Goal: Information Seeking & Learning: Find specific fact

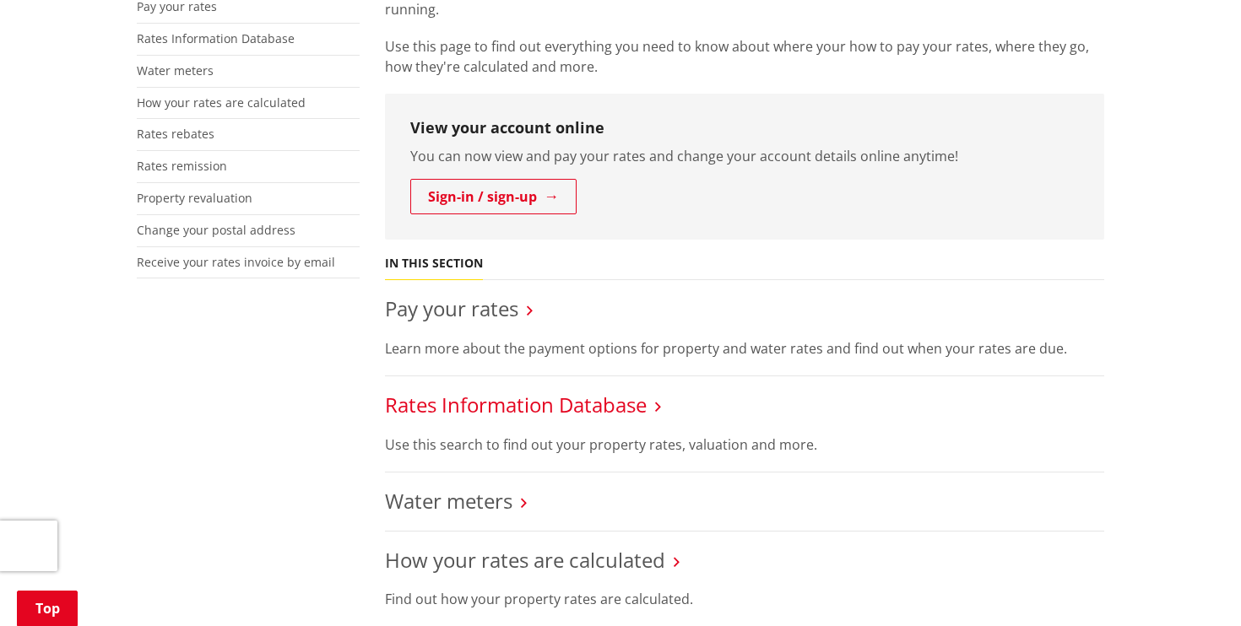
scroll to position [383, 0]
click at [214, 33] on link "Rates Information Database" at bounding box center [216, 38] width 158 height 16
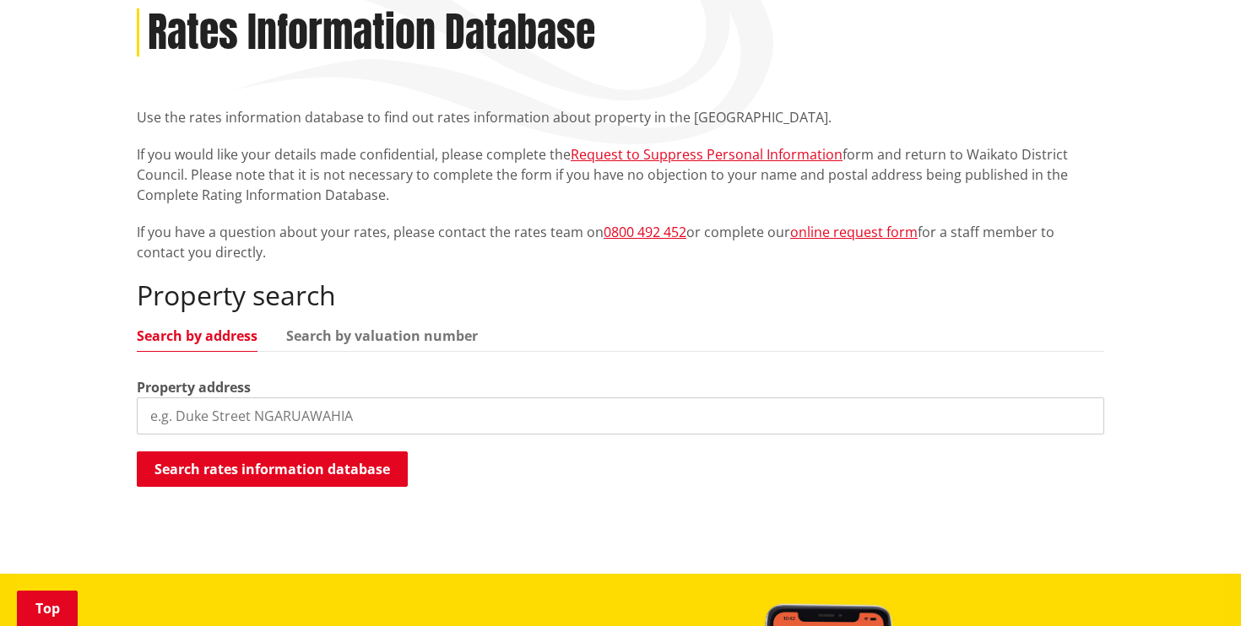
scroll to position [254, 0]
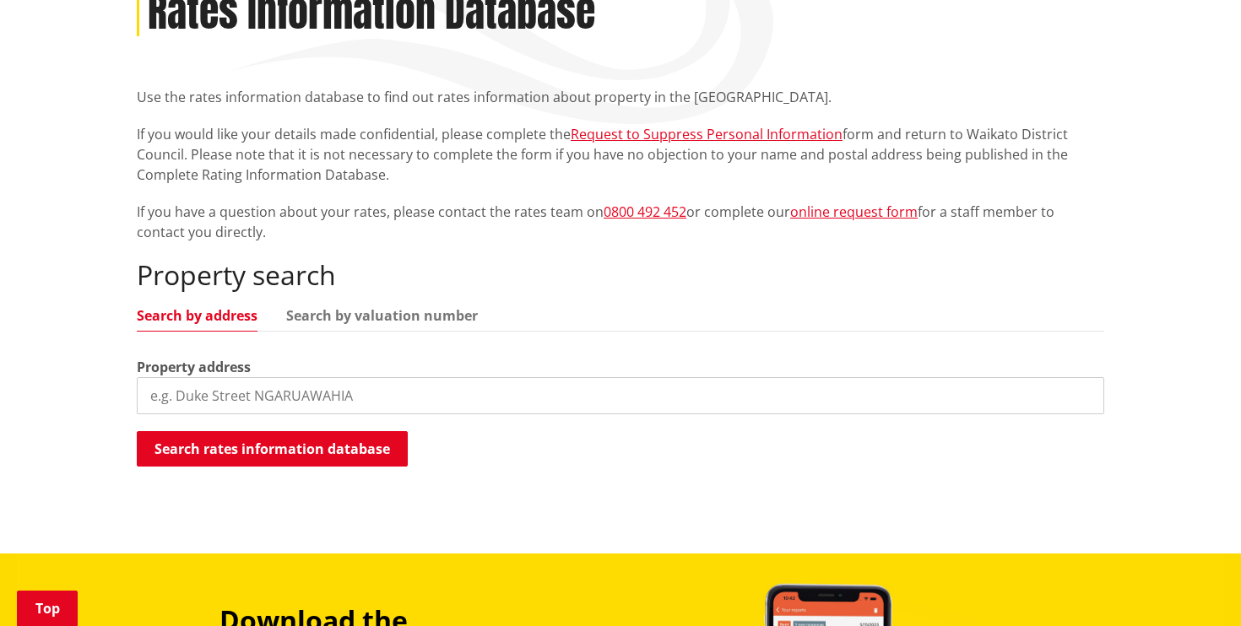
click at [165, 397] on input "search" at bounding box center [620, 395] width 967 height 37
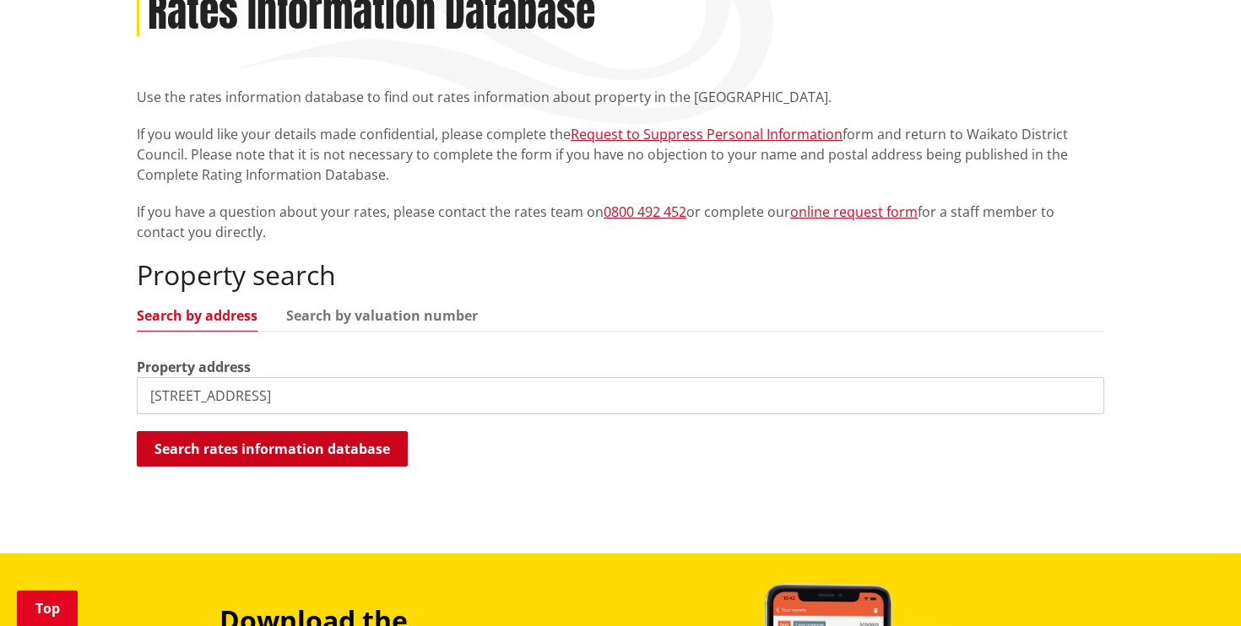
type input "[STREET_ADDRESS]"
click at [246, 447] on button "Search rates information database" at bounding box center [272, 448] width 271 height 35
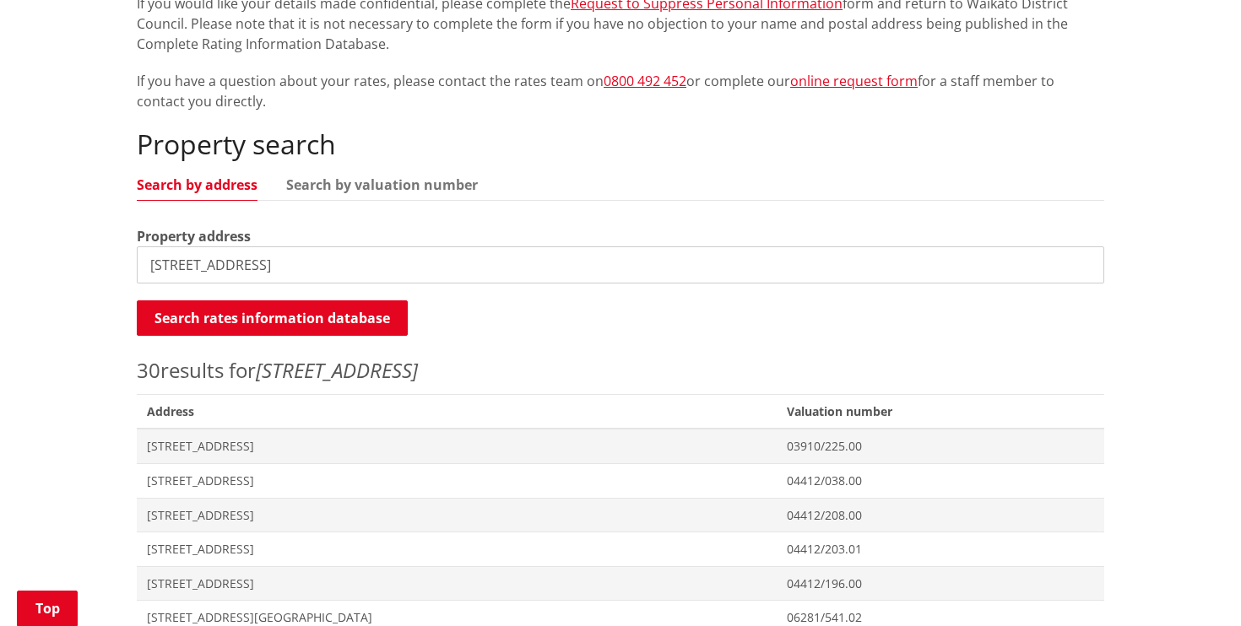
scroll to position [389, 0]
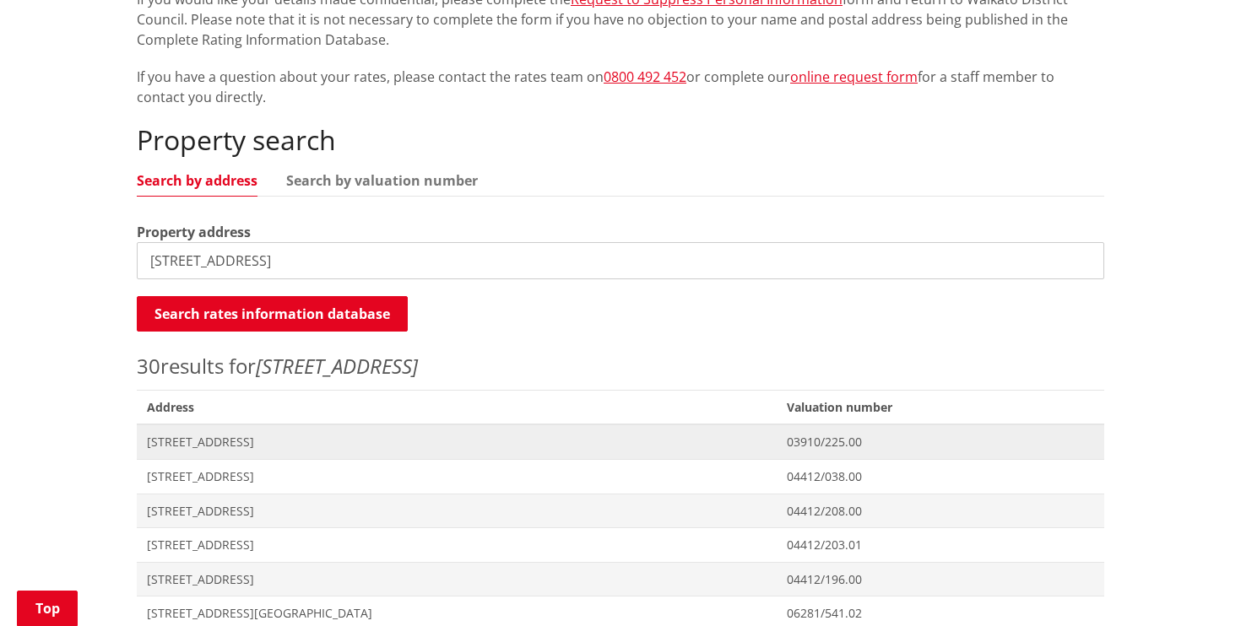
click at [244, 446] on span "[STREET_ADDRESS]" at bounding box center [457, 442] width 620 height 17
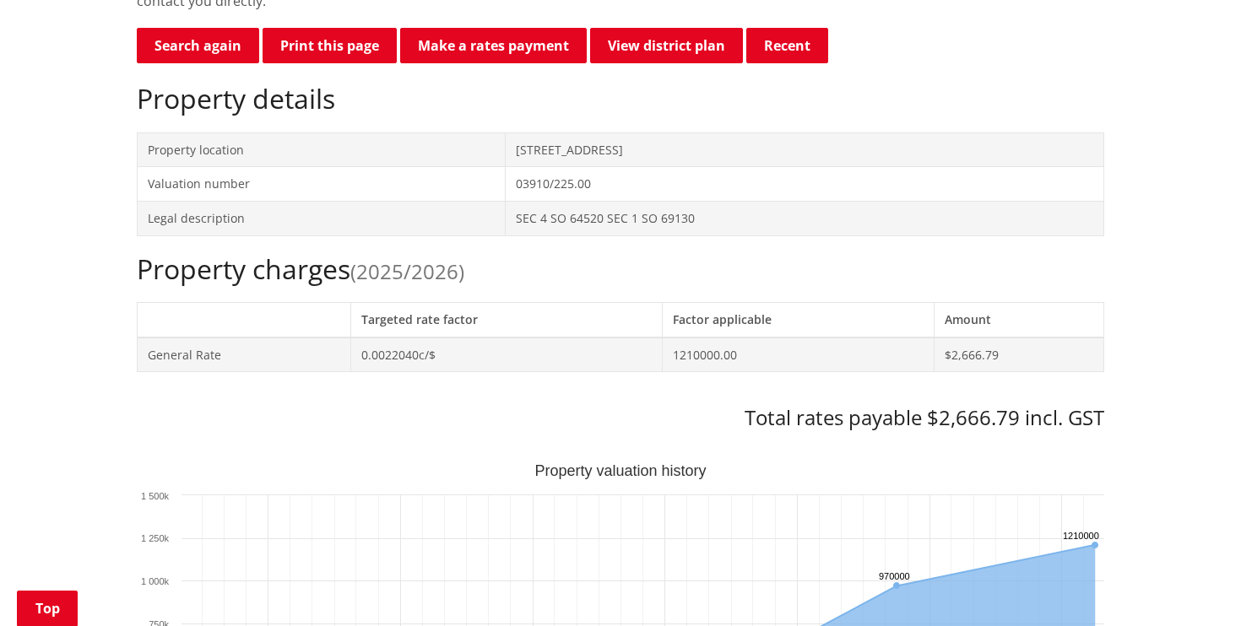
scroll to position [490, 0]
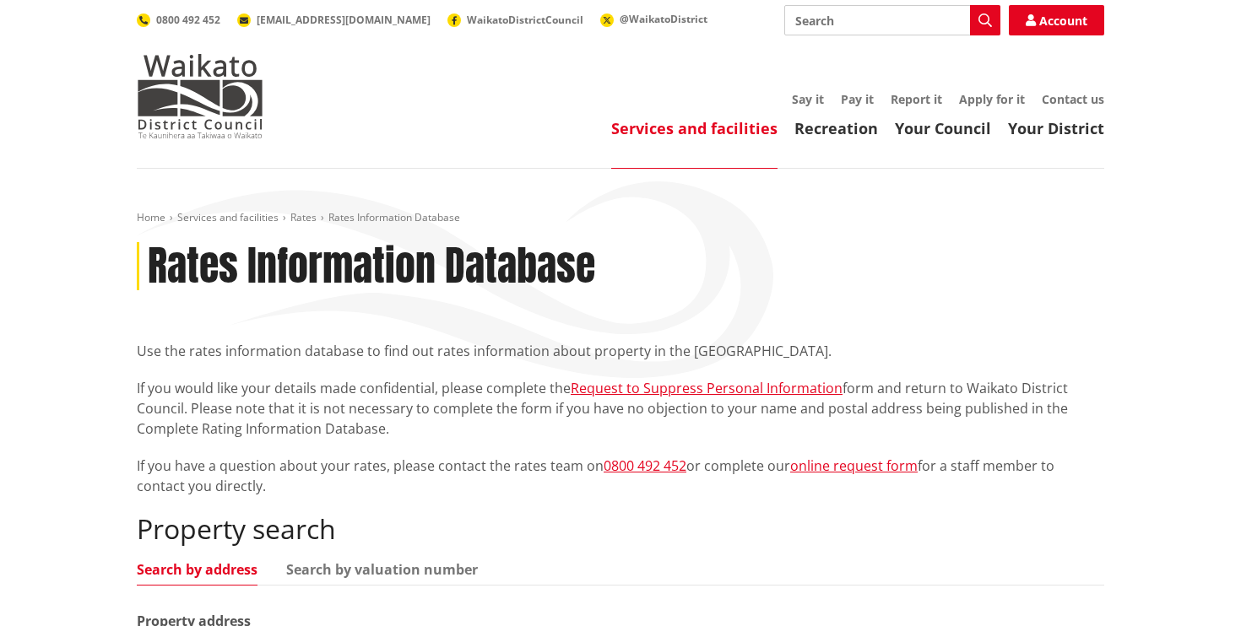
scroll to position [388, 0]
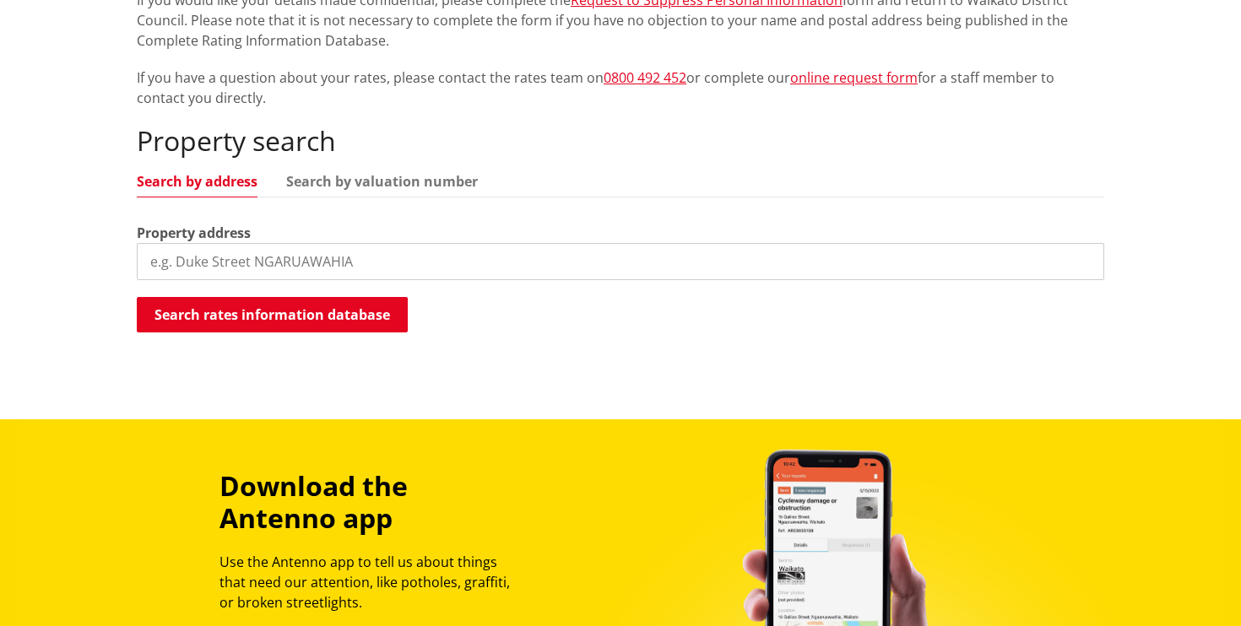
click at [169, 258] on input "search" at bounding box center [620, 261] width 967 height 37
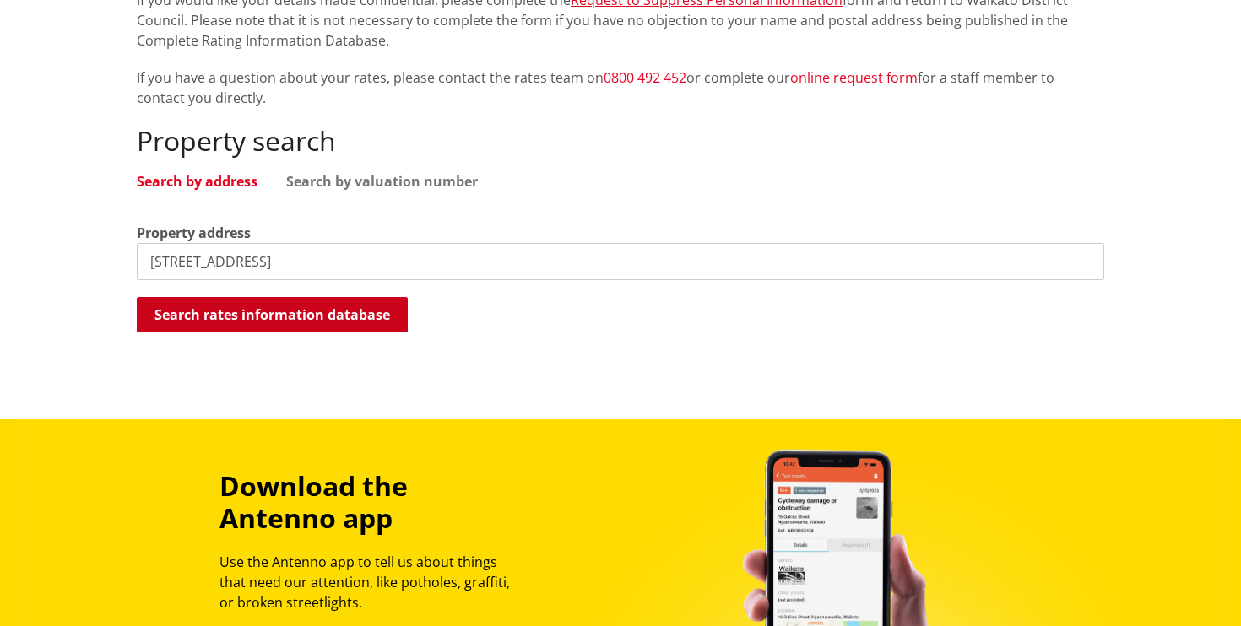
type input "3 great south road"
click at [216, 321] on button "Search rates information database" at bounding box center [272, 314] width 271 height 35
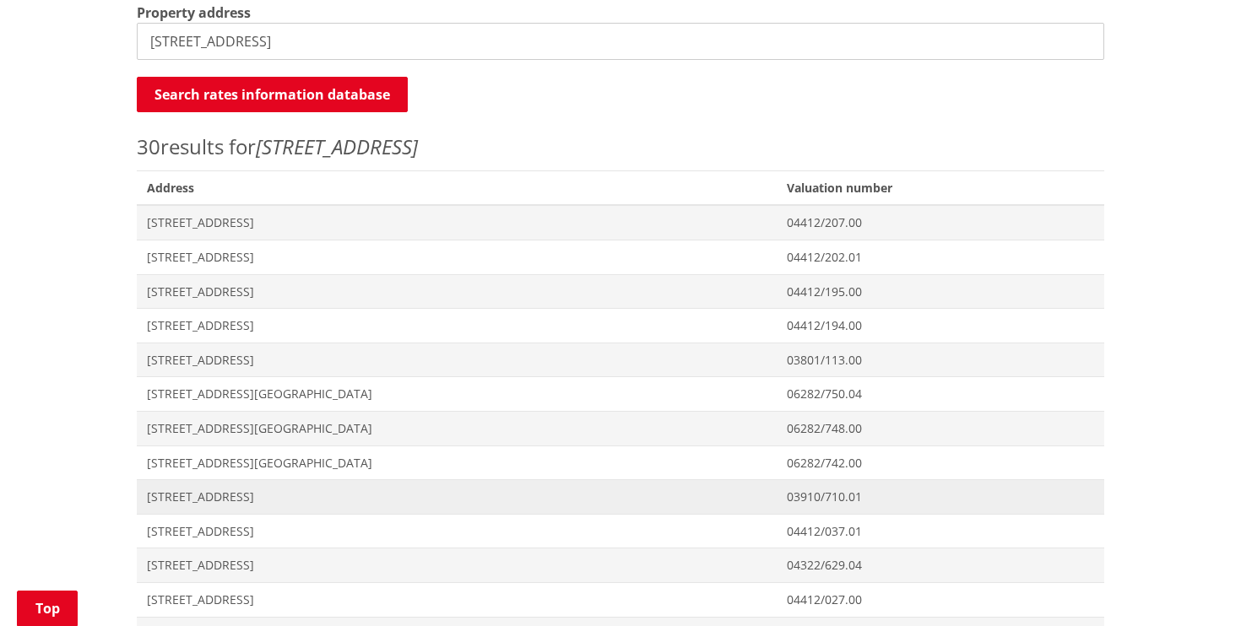
scroll to position [632, 0]
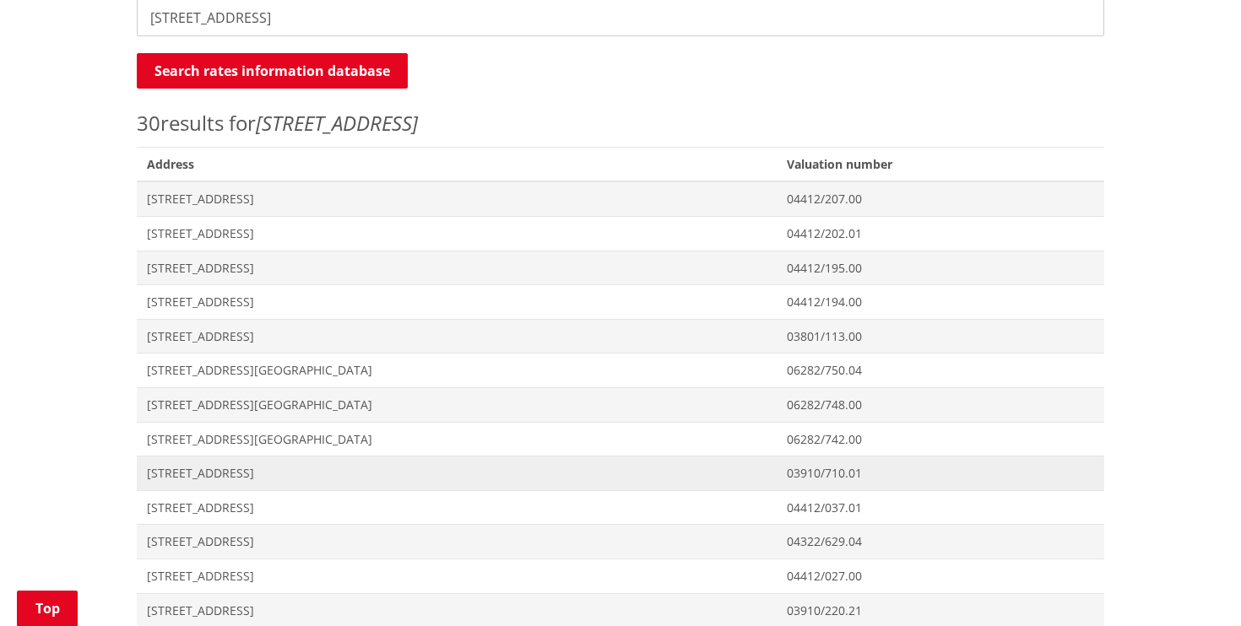
click at [212, 476] on span "[STREET_ADDRESS]" at bounding box center [457, 473] width 620 height 17
